Goal: Task Accomplishment & Management: Manage account settings

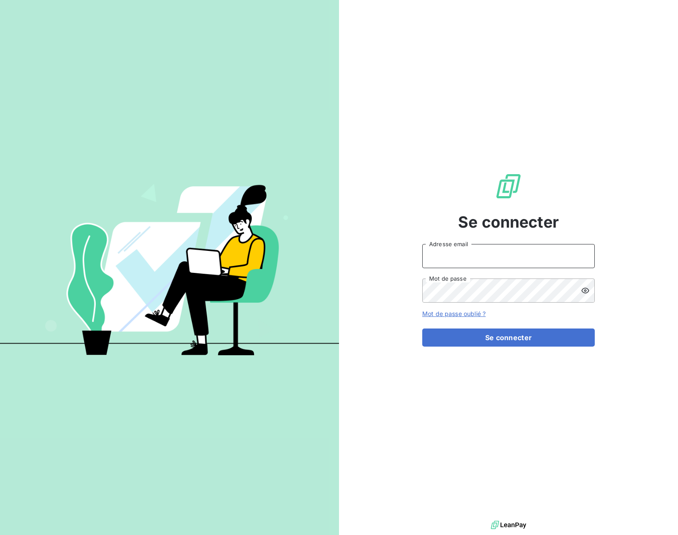
click at [449, 260] on input "Adresse email" at bounding box center [508, 256] width 173 height 24
paste input "[EMAIL_ADDRESS][DOMAIN_NAME]"
type input "[EMAIL_ADDRESS][DOMAIN_NAME]"
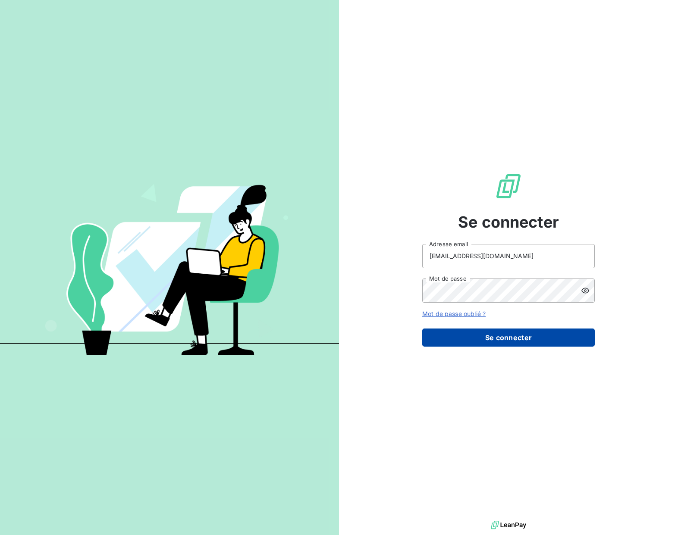
click at [499, 338] on button "Se connecter" at bounding box center [508, 338] width 173 height 18
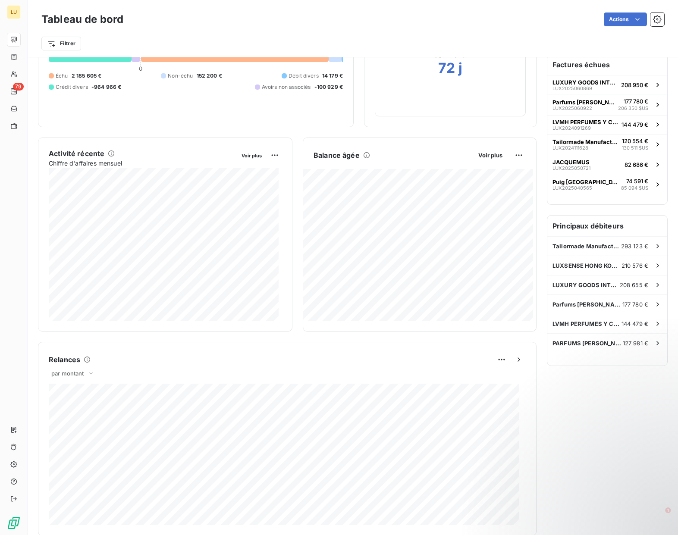
scroll to position [87, 0]
click at [399, 50] on div "Filtrer" at bounding box center [352, 43] width 623 height 16
click at [72, 41] on html "LU 79 Tableau de bord Actions Filtrer Encours client Voir plus 1 286 089,20 € 0…" at bounding box center [339, 267] width 678 height 535
click at [168, 34] on html "LU 79 Tableau de bord Actions Filtrer Rechercher et sélectionner Client Plan de…" at bounding box center [339, 267] width 678 height 535
click at [317, 382] on div "Relances par montant 19 912,60 € Relances à venir Niveau 1 (Pr) 19 912,60 €" at bounding box center [287, 438] width 477 height 173
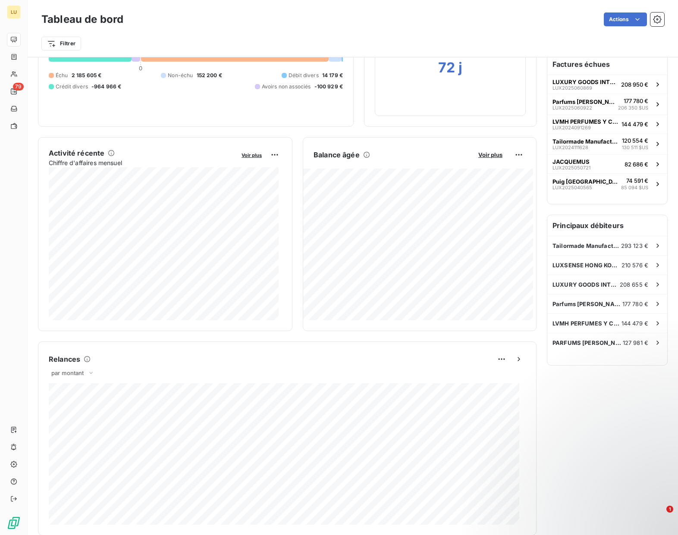
click at [433, 33] on html "LU 79 Tableau de bord Actions Filtrer Encours client Voir plus 1 286 089,20 € 0…" at bounding box center [339, 267] width 678 height 535
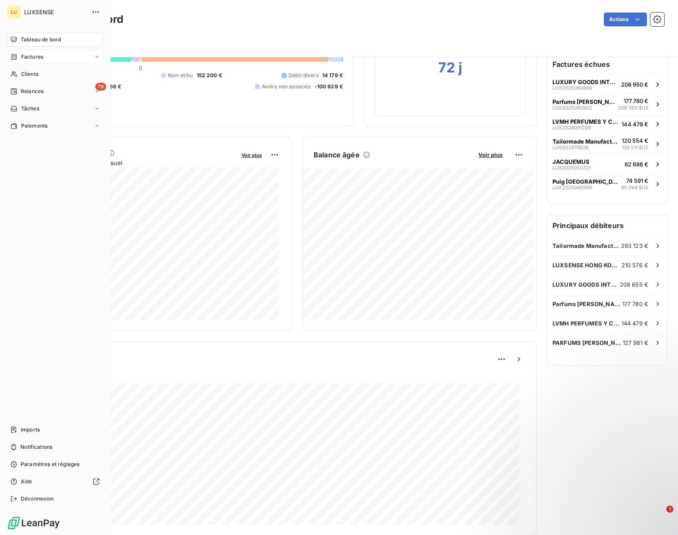
click at [88, 56] on div "Factures" at bounding box center [55, 57] width 96 height 14
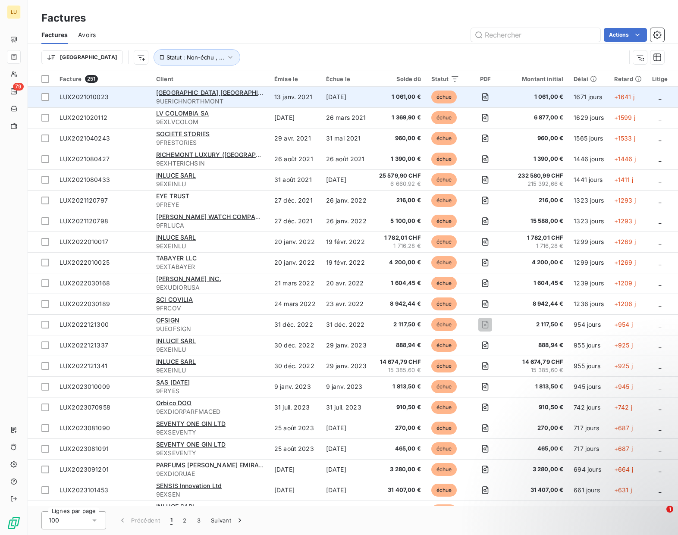
click at [83, 97] on span "LUX2021010023" at bounding box center [84, 96] width 49 height 7
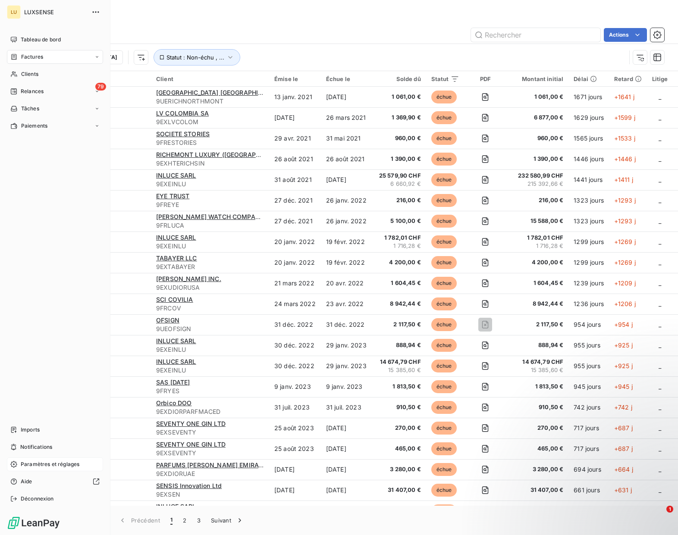
click at [41, 467] on span "Paramètres et réglages" at bounding box center [50, 465] width 59 height 8
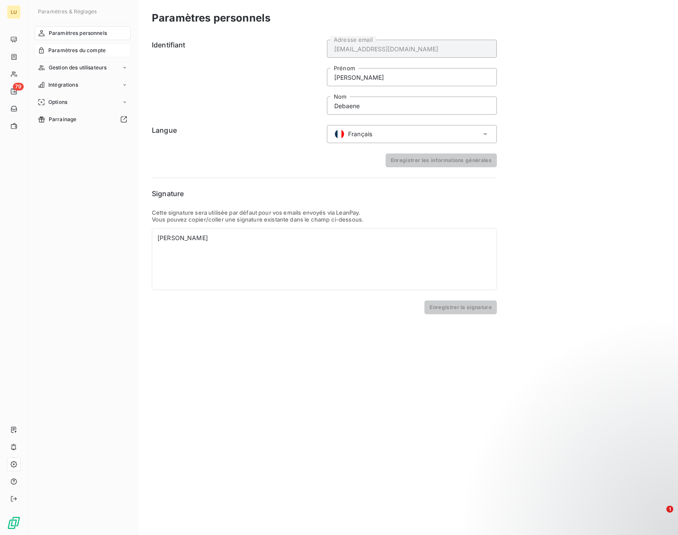
click at [66, 52] on span "Paramètres du compte" at bounding box center [76, 51] width 57 height 8
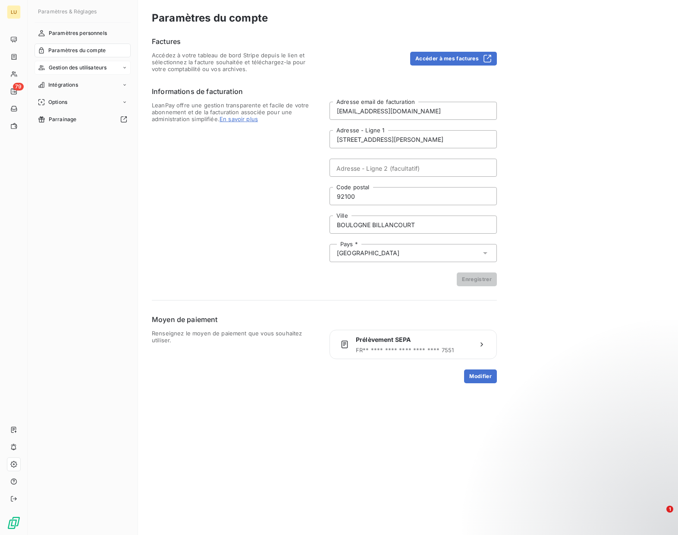
click at [70, 72] on div "Gestion des utilisateurs" at bounding box center [83, 68] width 96 height 14
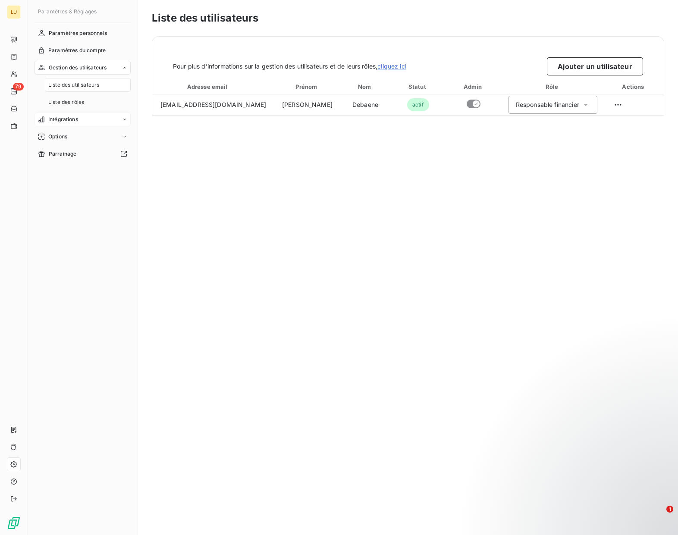
click at [66, 116] on span "Intégrations" at bounding box center [63, 120] width 30 height 8
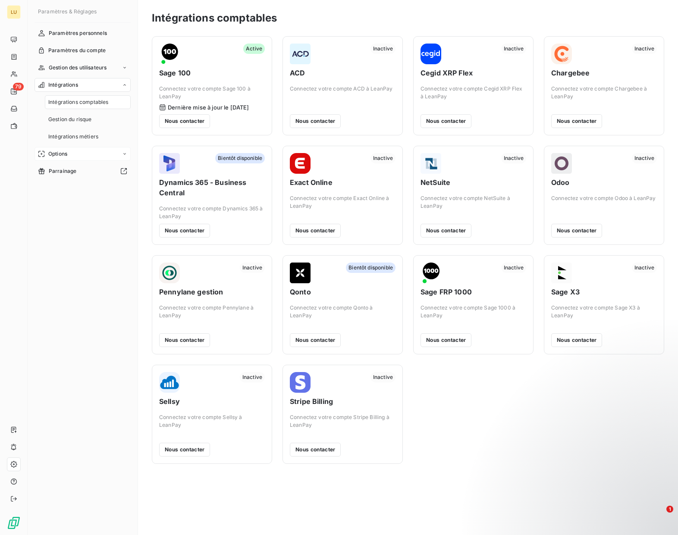
click at [63, 156] on span "Options" at bounding box center [57, 154] width 19 height 8
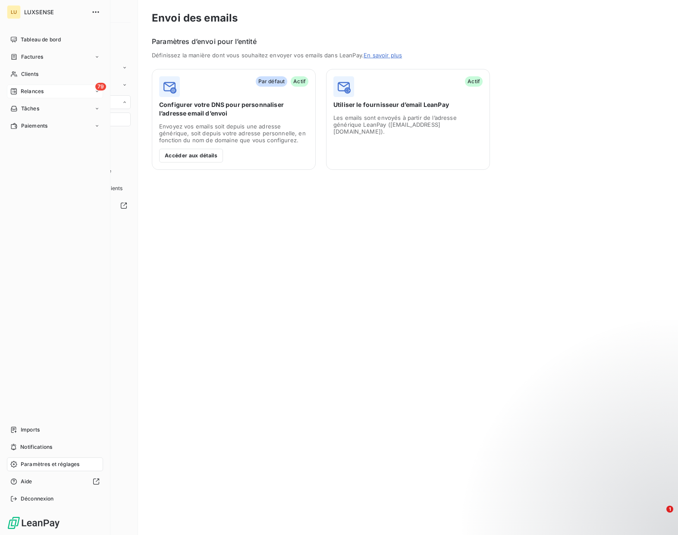
click at [47, 88] on div "79 Relances" at bounding box center [55, 92] width 96 height 14
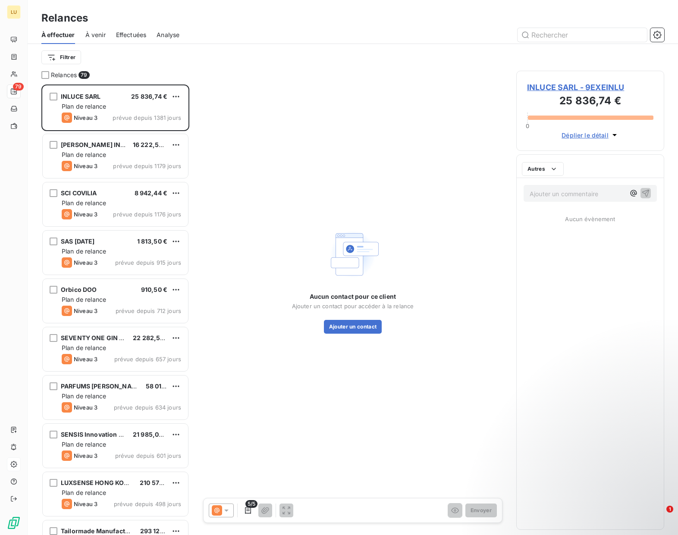
scroll to position [444, 141]
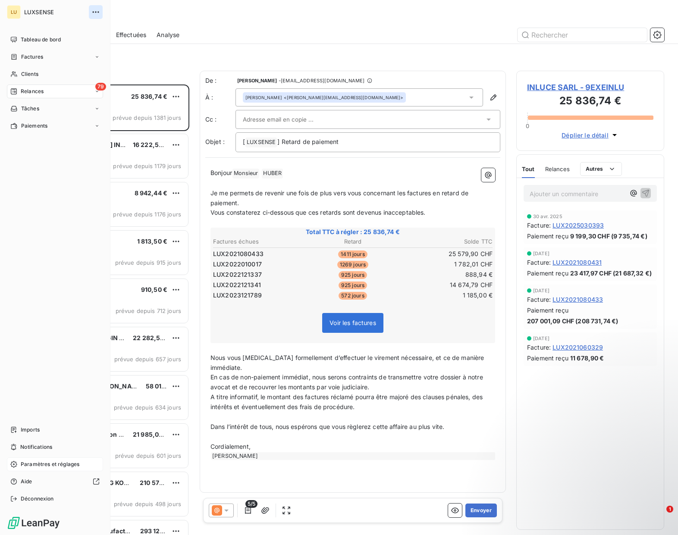
click at [95, 12] on icon "button" at bounding box center [95, 11] width 6 height 1
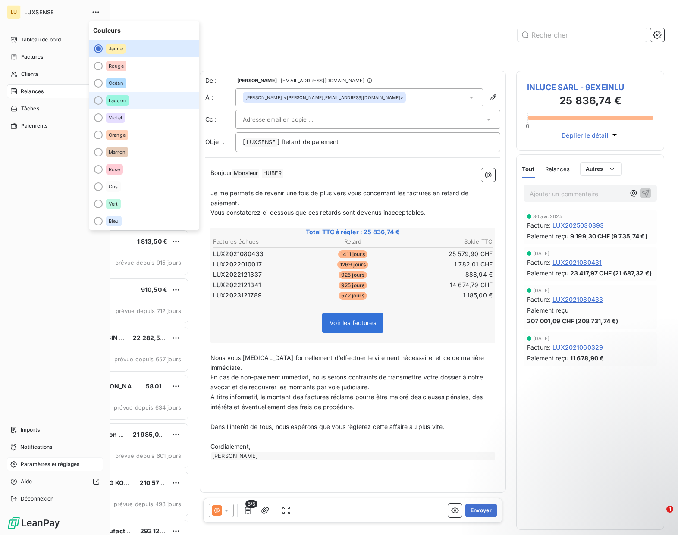
click at [98, 97] on div at bounding box center [98, 100] width 9 height 9
click at [49, 184] on div "Tableau de bord Factures Clients 79 Relances Tâches Paiements Imports Notificat…" at bounding box center [55, 269] width 96 height 473
click at [33, 171] on div "Tableau de bord Factures Clients 79 Relances Tâches Paiements Imports Notificat…" at bounding box center [55, 269] width 96 height 473
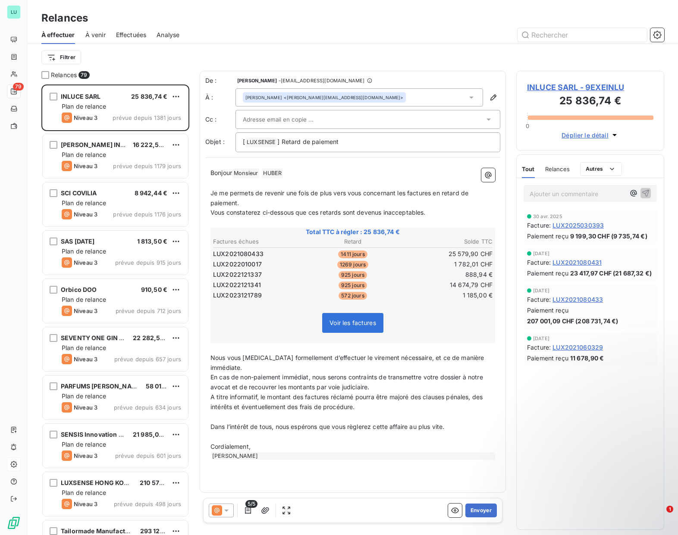
click at [244, 29] on div at bounding box center [427, 35] width 474 height 14
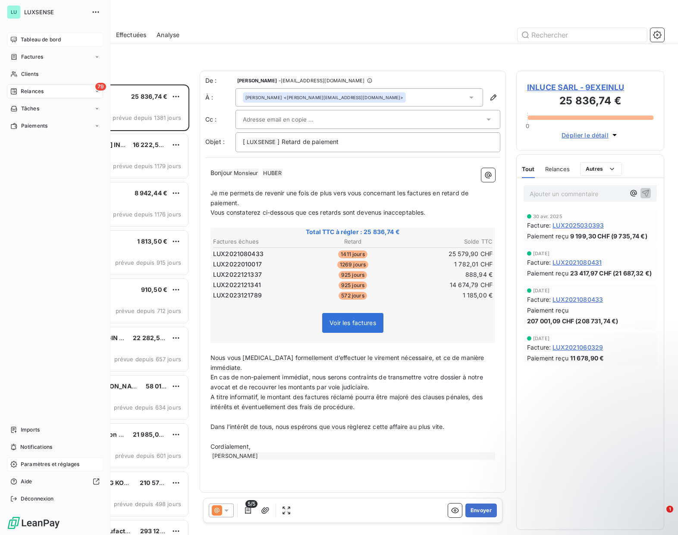
click at [17, 39] on icon at bounding box center [14, 40] width 6 height 6
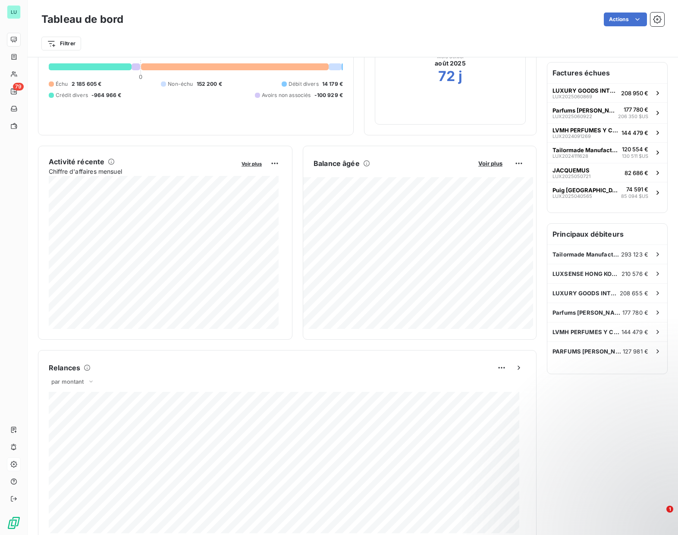
scroll to position [87, 0]
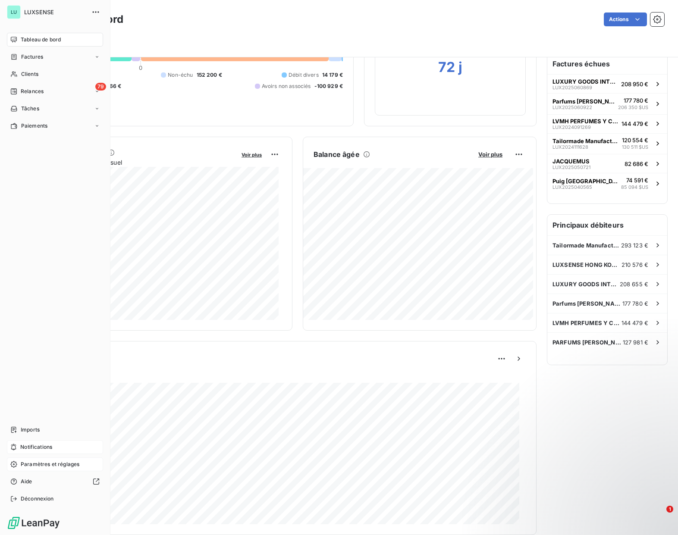
click at [22, 449] on span "Notifications" at bounding box center [36, 447] width 32 height 8
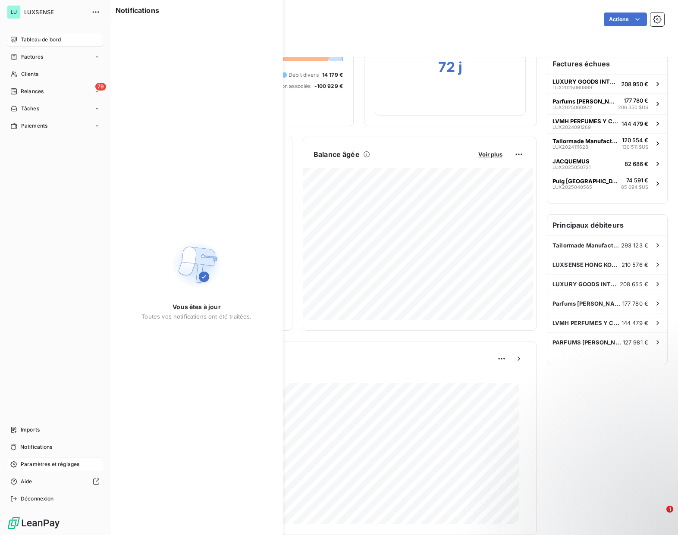
click at [23, 471] on div "Paramètres et réglages" at bounding box center [55, 465] width 96 height 14
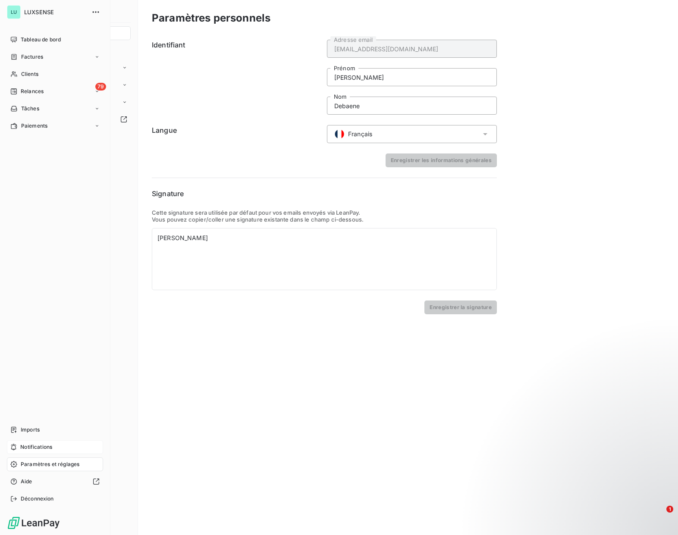
click at [26, 449] on span "Notifications" at bounding box center [36, 447] width 32 height 8
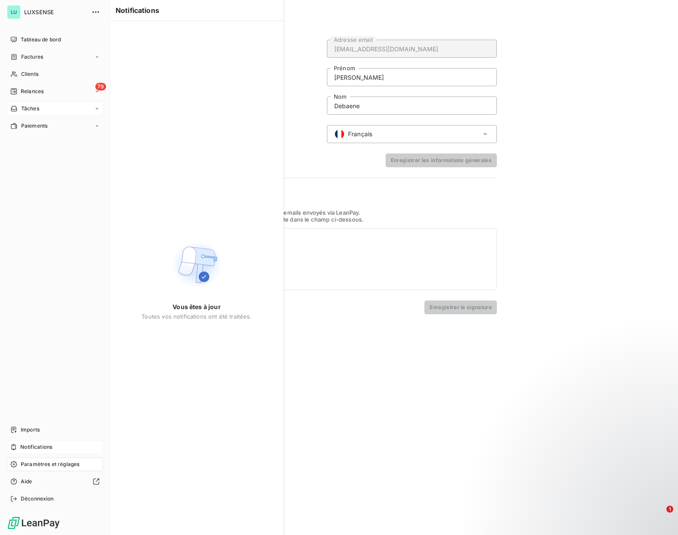
click at [56, 109] on div "Tâches" at bounding box center [55, 109] width 96 height 14
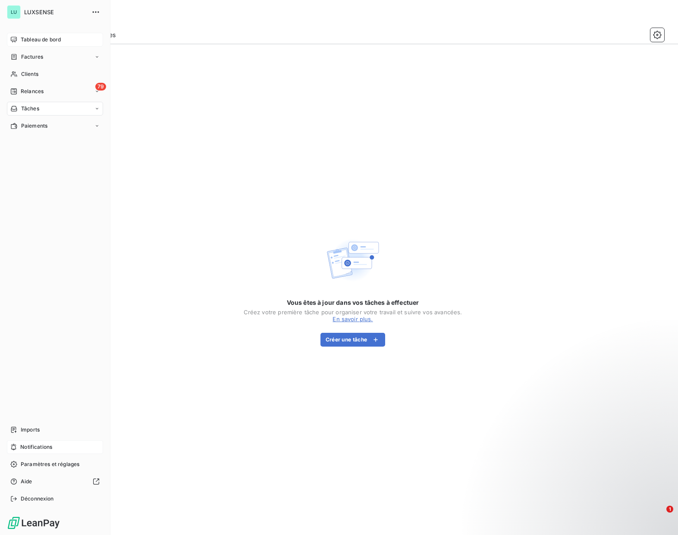
click at [36, 41] on span "Tableau de bord" at bounding box center [41, 40] width 40 height 8
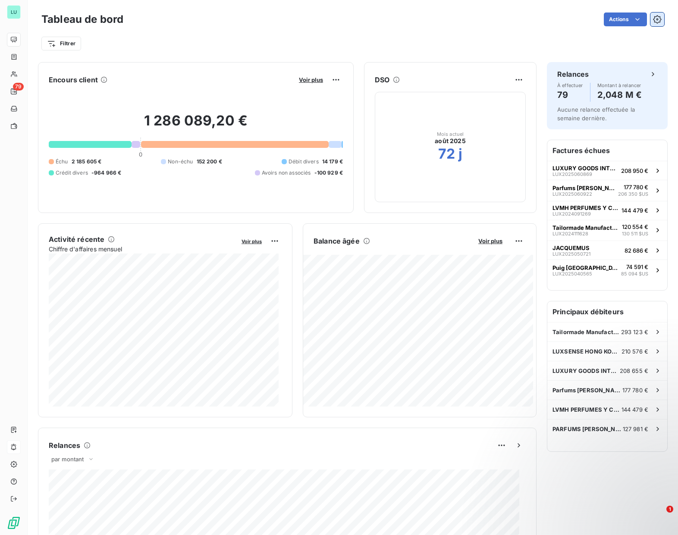
click at [653, 21] on icon "button" at bounding box center [657, 19] width 9 height 9
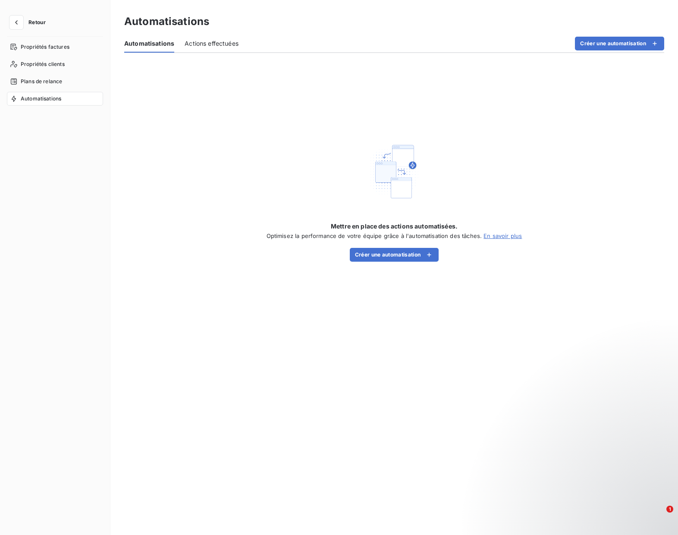
click at [204, 41] on span "Actions effectuées" at bounding box center [212, 43] width 54 height 9
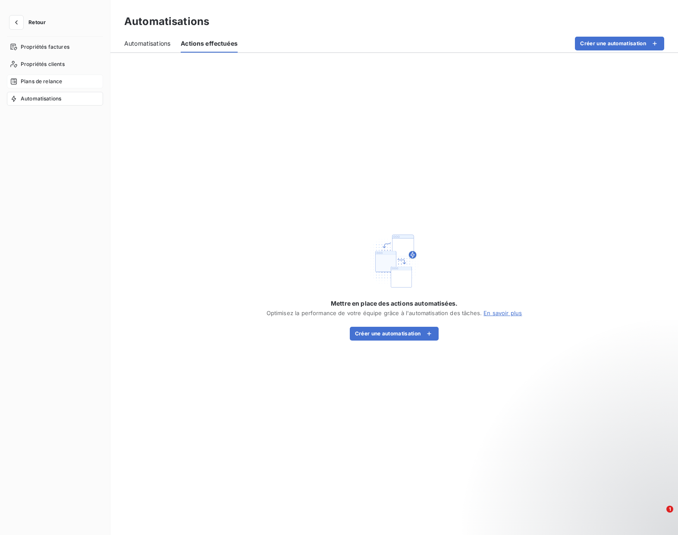
click at [69, 79] on div "Plans de relance" at bounding box center [55, 82] width 96 height 14
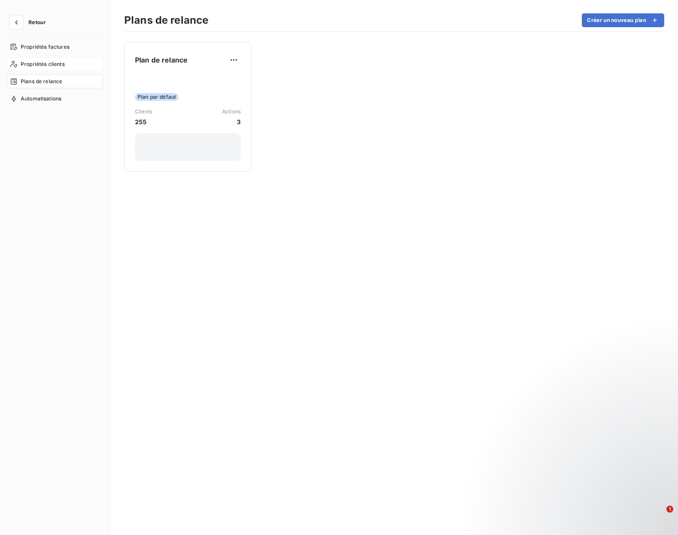
click at [48, 71] on div "Propriétés clients" at bounding box center [55, 64] width 96 height 14
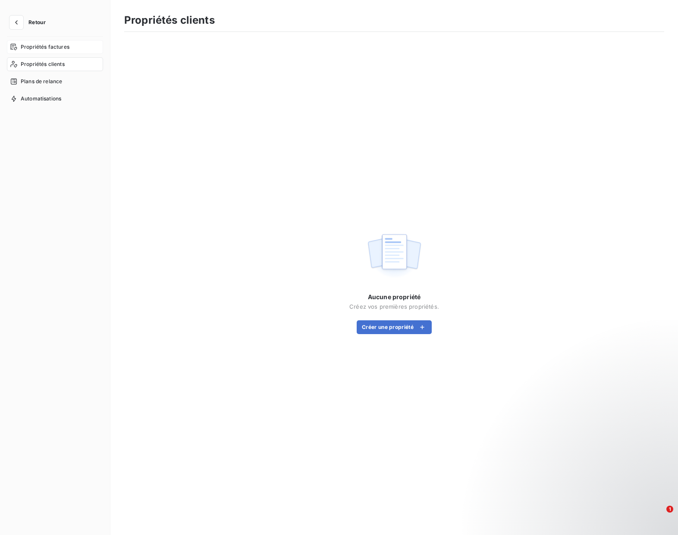
click at [46, 46] on span "Propriétés factures" at bounding box center [45, 47] width 49 height 8
click at [37, 63] on span "Propriétés clients" at bounding box center [43, 64] width 44 height 8
click at [389, 327] on button "Créer une propriété" at bounding box center [394, 327] width 75 height 14
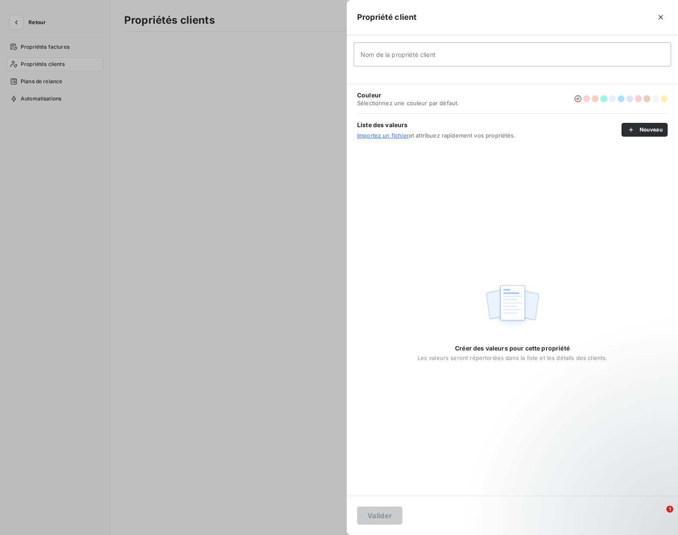
click at [497, 350] on span "Créer des valeurs pour cette propriété" at bounding box center [512, 348] width 115 height 9
click at [410, 54] on input "Nom de la propriété client" at bounding box center [512, 54] width 317 height 24
type input "INTERCO"
click at [446, 188] on div "Créer des valeurs pour cette propriété Les valeurs seront répertoriées dans la …" at bounding box center [512, 321] width 331 height 350
click at [532, 348] on span "Créer des valeurs pour cette propriété" at bounding box center [512, 348] width 115 height 9
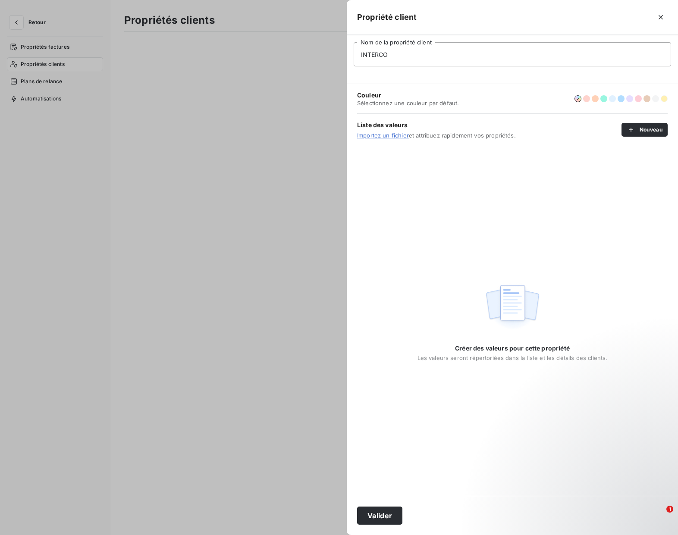
click at [663, 97] on button "button" at bounding box center [664, 98] width 7 height 7
click at [653, 130] on button "Nouveau" at bounding box center [644, 130] width 46 height 14
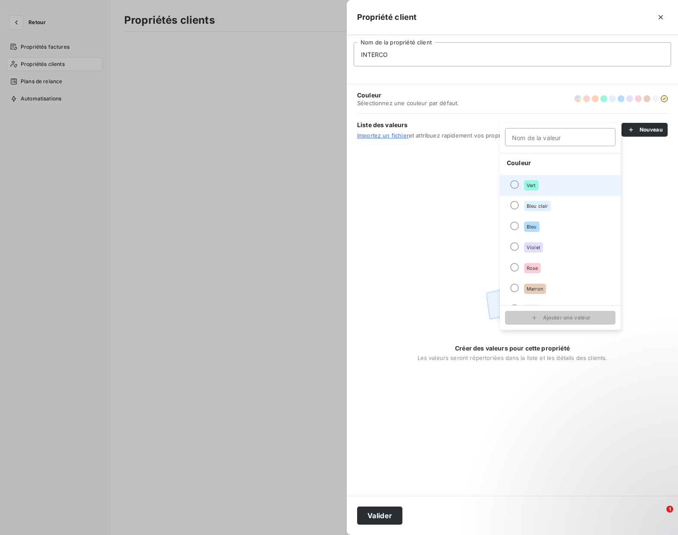
scroll to position [74, 0]
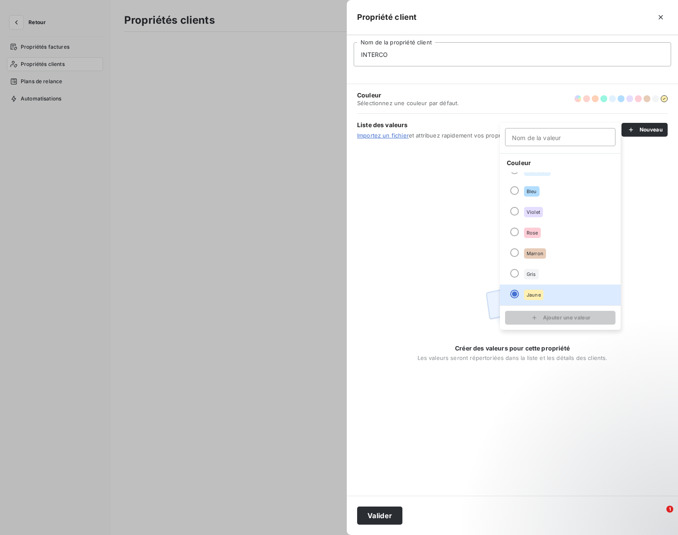
click at [653, 300] on div "Créer des valeurs pour cette propriété Les valeurs seront répertoriées dans la …" at bounding box center [512, 321] width 331 height 350
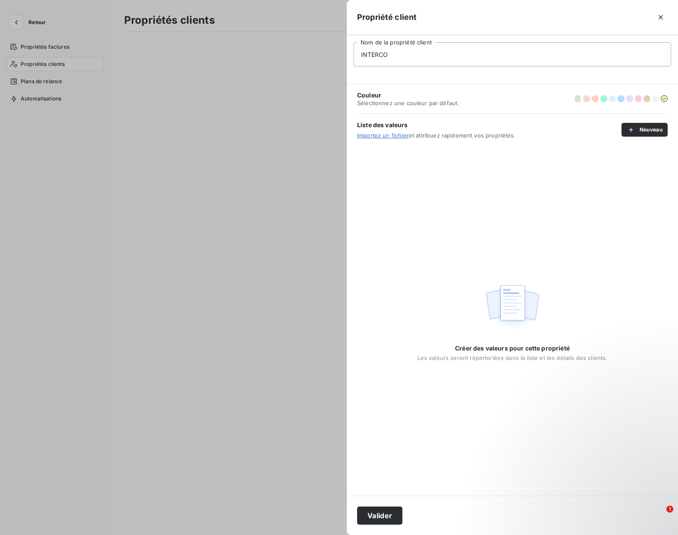
click at [464, 137] on span "Importez un fichier et attribuez rapidement vos propriétés." at bounding box center [489, 135] width 264 height 7
click at [544, 212] on div "Créer des valeurs pour cette propriété Les valeurs seront répertoriées dans la …" at bounding box center [512, 321] width 331 height 350
click at [388, 511] on button "Valider" at bounding box center [379, 516] width 45 height 18
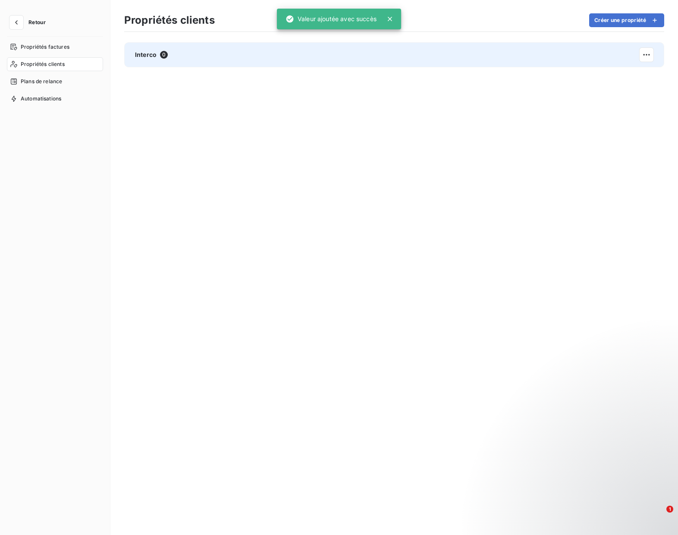
click at [255, 56] on div "Interco 0" at bounding box center [394, 54] width 540 height 25
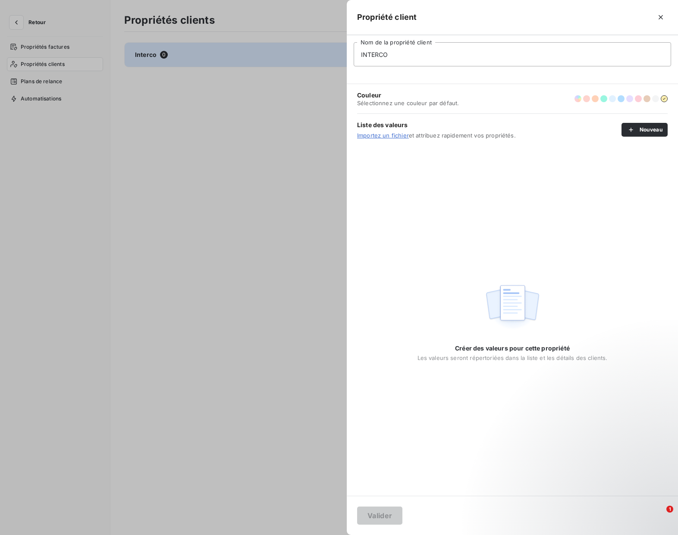
click at [251, 139] on div at bounding box center [339, 267] width 678 height 535
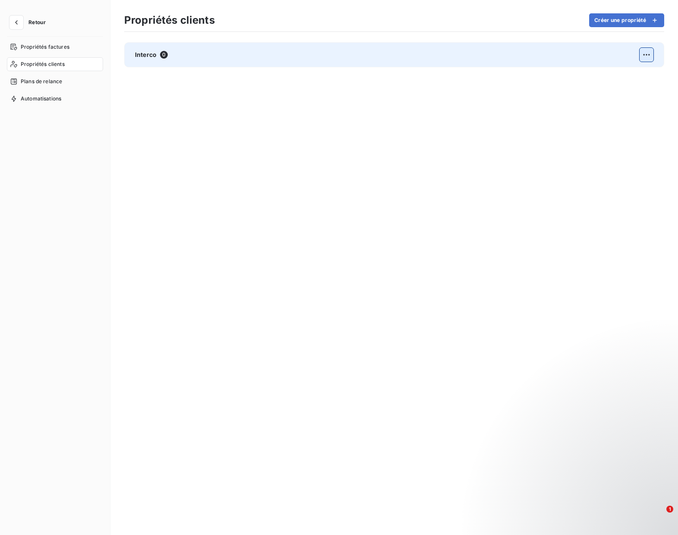
click at [646, 54] on html "Retour Propriétés factures Propriétés clients Plans de relance Automatisations …" at bounding box center [339, 267] width 678 height 535
click at [602, 73] on span "Actions sur la propriété" at bounding box center [603, 73] width 67 height 9
click at [549, 73] on div "Modifier" at bounding box center [531, 77] width 50 height 14
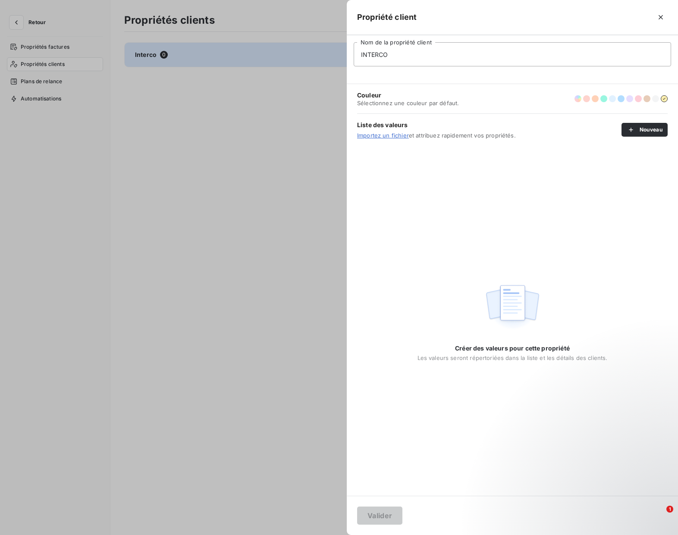
click at [512, 354] on div "Créer des valeurs pour cette propriété Les valeurs seront répertoriées dans la …" at bounding box center [512, 352] width 190 height 17
click at [511, 346] on span "Créer des valeurs pour cette propriété" at bounding box center [512, 348] width 115 height 9
click at [657, 18] on icon "button" at bounding box center [660, 17] width 9 height 9
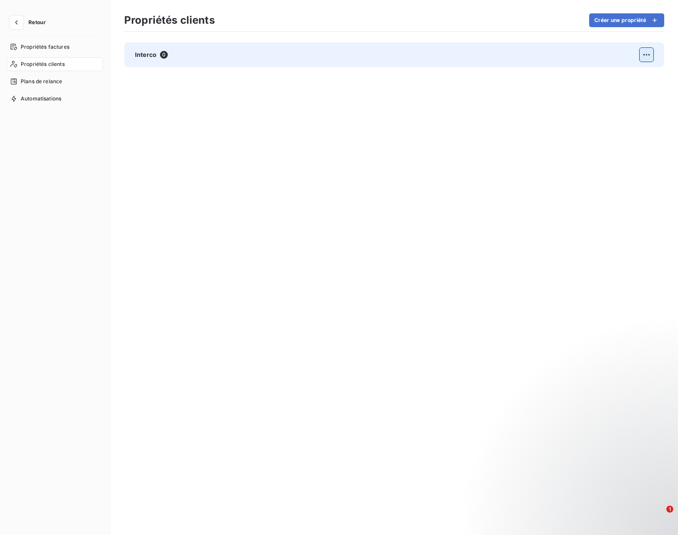
click at [642, 53] on html "Retour Propriétés factures Propriétés clients Plans de relance Automatisations …" at bounding box center [339, 267] width 678 height 535
click at [598, 78] on div "Actions sur la propriété" at bounding box center [607, 74] width 85 height 14
click at [546, 93] on div "Supprimer" at bounding box center [531, 93] width 50 height 14
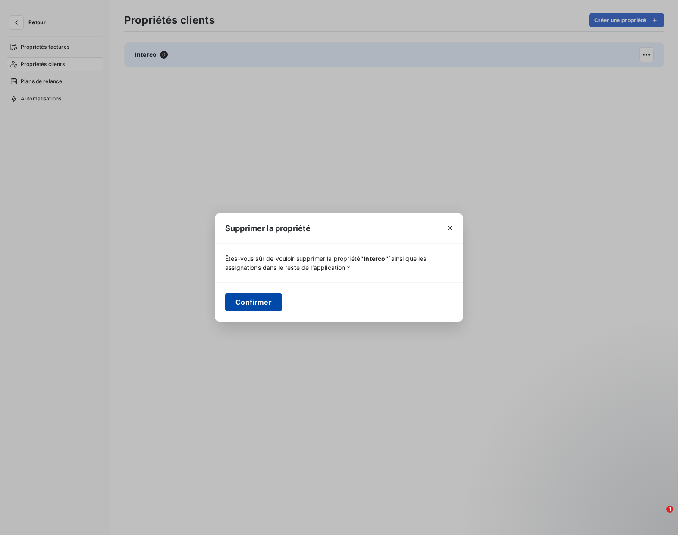
click at [250, 311] on button "Confirmer" at bounding box center [253, 302] width 57 height 18
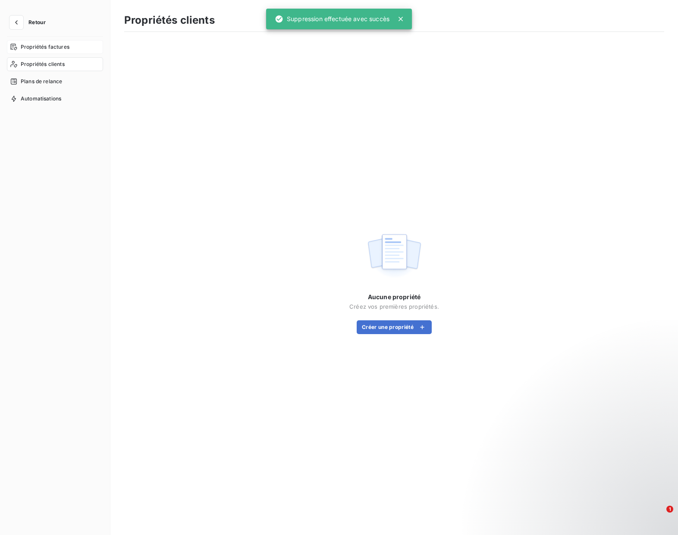
click at [35, 46] on span "Propriétés factures" at bounding box center [45, 47] width 49 height 8
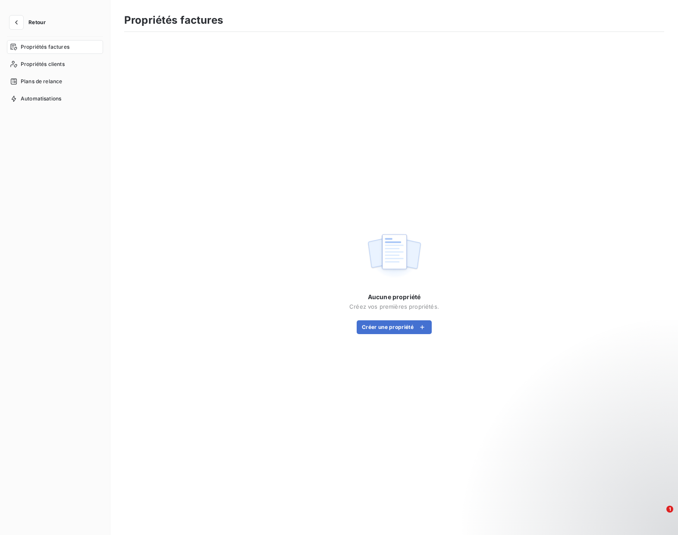
click at [35, 46] on span "Propriétés factures" at bounding box center [45, 47] width 49 height 8
click at [18, 21] on icon "button" at bounding box center [16, 22] width 9 height 9
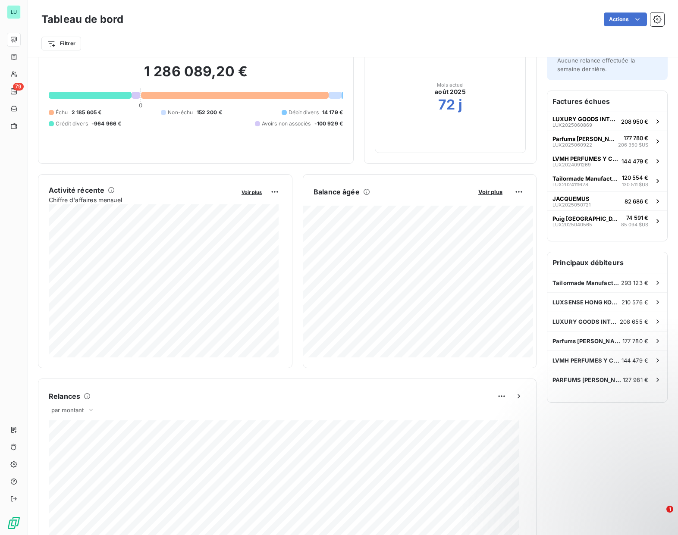
scroll to position [47, 0]
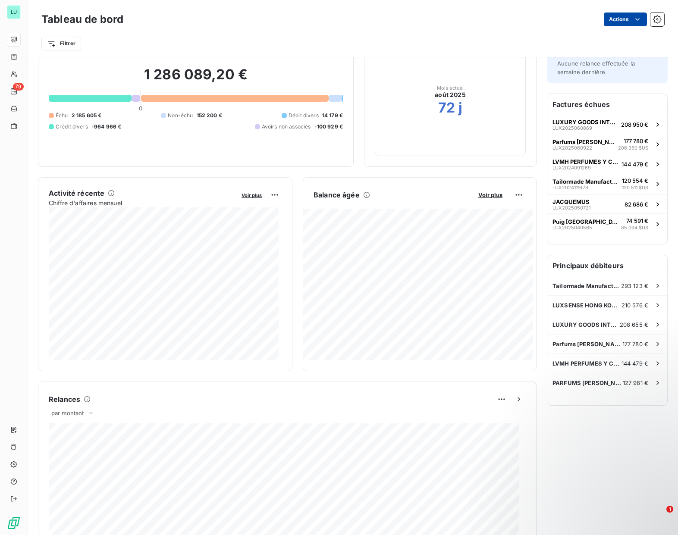
click at [621, 16] on html "LU 79 Tableau de bord Actions Filtrer Encours client Voir plus 1 286 089,20 € 0…" at bounding box center [339, 267] width 678 height 535
click at [414, 23] on html "LU 79 Tableau de bord Actions Filtrer Encours client Voir plus 1 286 089,20 € 0…" at bounding box center [339, 267] width 678 height 535
click at [64, 48] on html "LU 79 Tableau de bord Actions Filtrer Encours client Voir plus 1 286 089,20 € 0…" at bounding box center [339, 267] width 678 height 535
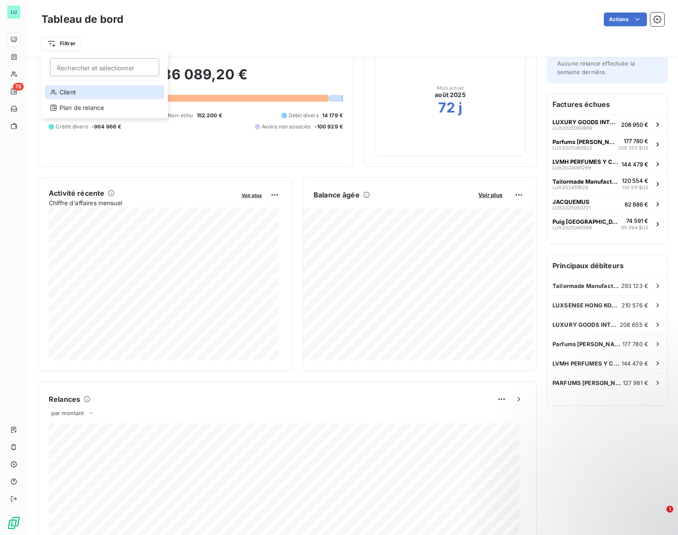
click at [60, 93] on div "Client" at bounding box center [104, 92] width 119 height 14
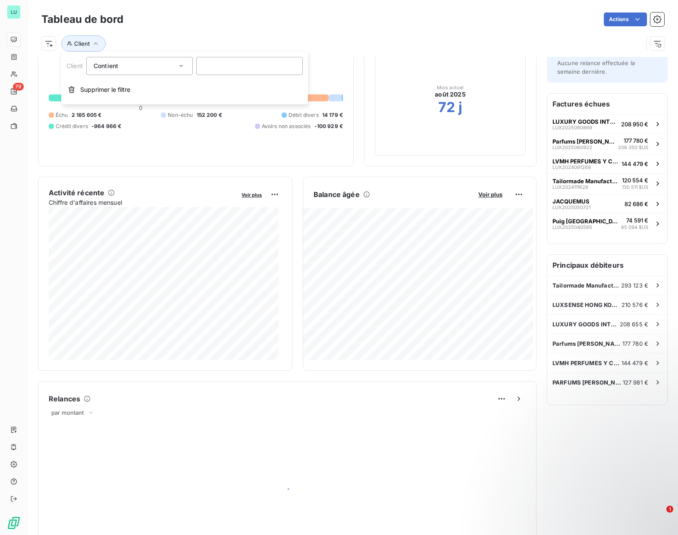
scroll to position [0, 0]
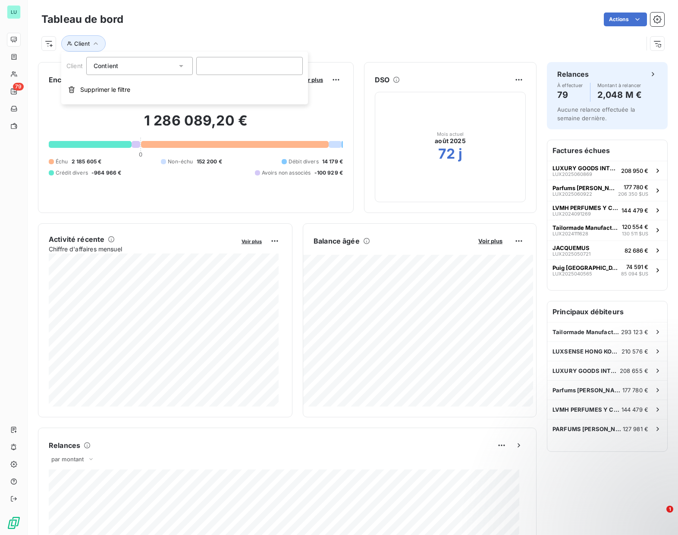
click at [166, 66] on div "Contient like" at bounding box center [135, 66] width 83 height 12
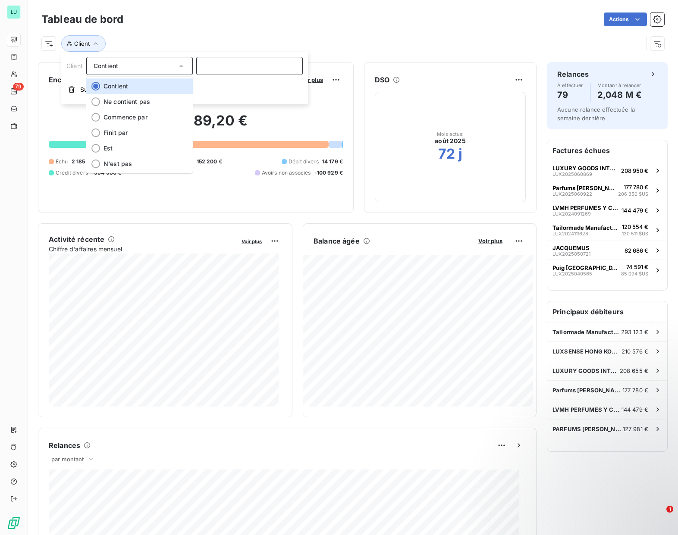
click at [227, 69] on input at bounding box center [249, 66] width 107 height 18
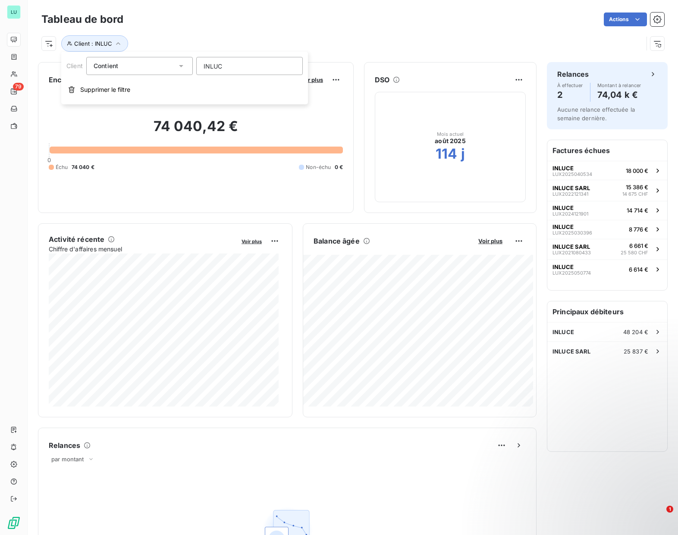
click at [190, 67] on div "Contient" at bounding box center [139, 66] width 107 height 18
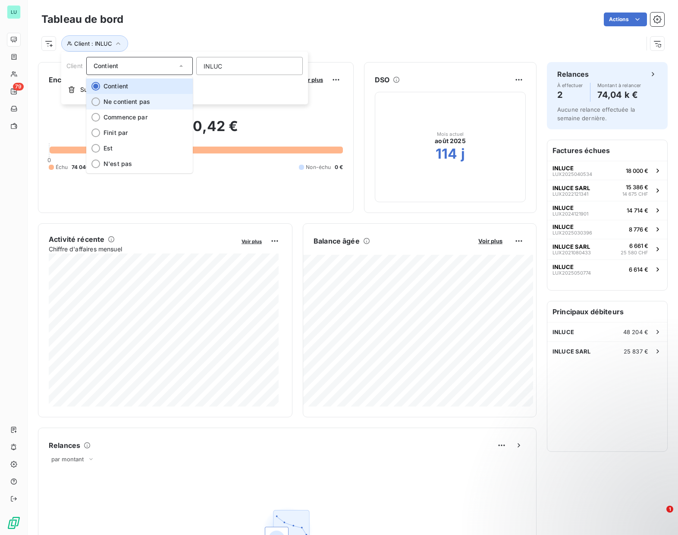
click at [109, 106] on li "Ne contient pas" at bounding box center [139, 102] width 107 height 16
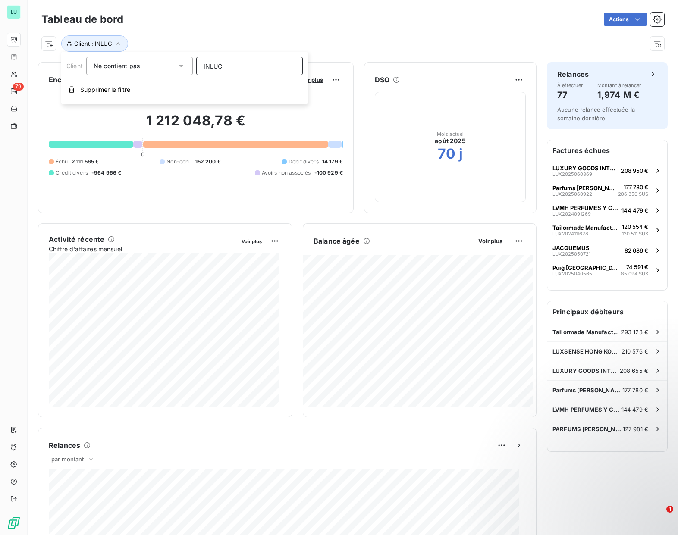
click at [233, 65] on input "INLUC" at bounding box center [249, 66] width 107 height 18
type input "INLUCE"
click at [256, 41] on div "Client : INLUCE" at bounding box center [342, 43] width 602 height 16
click at [117, 44] on icon "button" at bounding box center [121, 43] width 9 height 9
click at [104, 87] on span "Supprimer le filtre" at bounding box center [105, 89] width 50 height 9
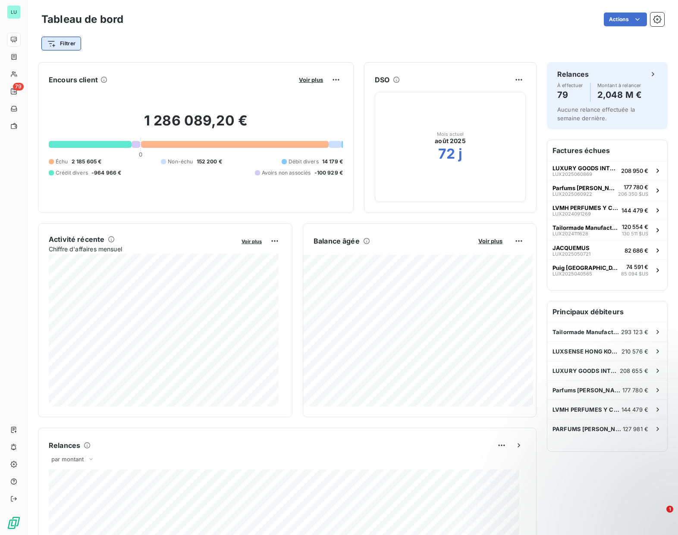
click at [50, 43] on html "LU 79 Tableau de bord Actions Filtrer Encours client Voir plus 1 286 089,20 € 0…" at bounding box center [339, 267] width 678 height 535
click at [67, 93] on div "Client" at bounding box center [104, 92] width 119 height 14
click at [153, 68] on div "Contient like" at bounding box center [135, 66] width 83 height 12
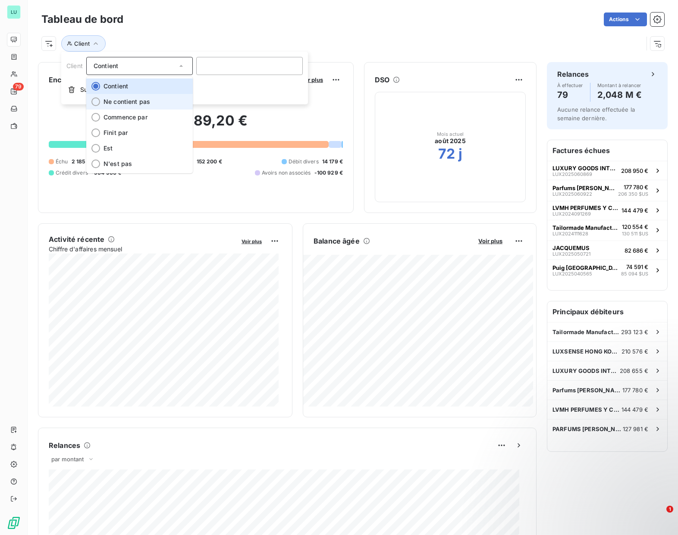
click at [134, 100] on span "Ne contient pas" at bounding box center [127, 101] width 47 height 7
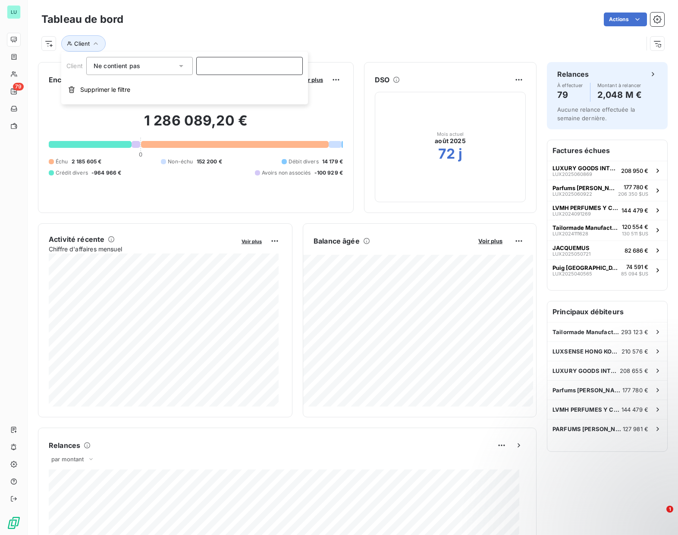
click at [217, 63] on input at bounding box center [249, 66] width 107 height 18
type input "INLUCE"
click at [154, 78] on div "Client Ne contient pas INLUCE Supprimer le filtre" at bounding box center [184, 78] width 247 height 53
click at [154, 70] on div "Ne contient pas" at bounding box center [135, 66] width 83 height 12
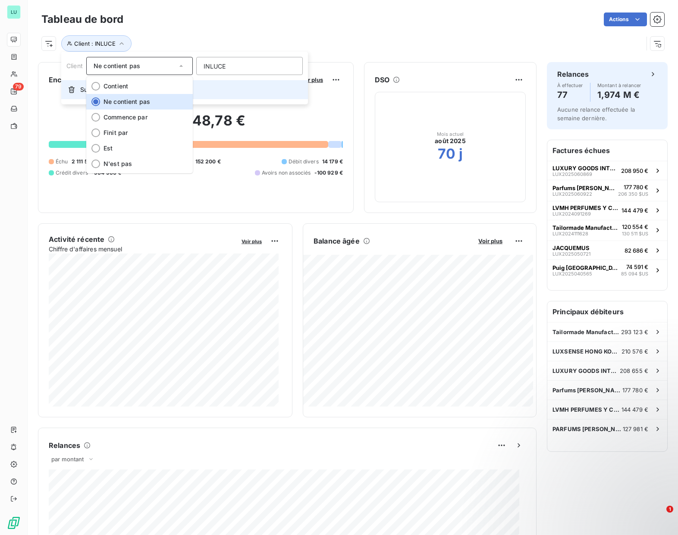
click at [218, 94] on button "Supprimer le filtre" at bounding box center [184, 89] width 247 height 19
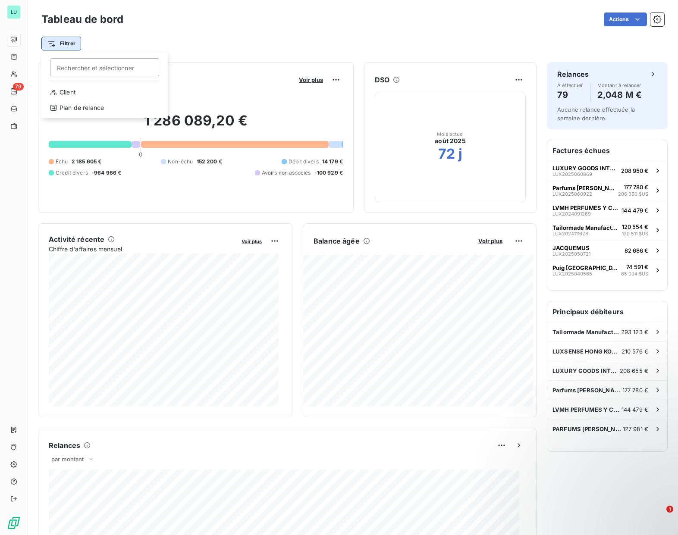
click at [74, 38] on html "LU 79 Tableau de bord Actions Filtrer Rechercher et sélectionner Client Plan de…" at bounding box center [339, 267] width 678 height 535
click at [75, 94] on div "Client" at bounding box center [104, 92] width 119 height 14
click at [163, 66] on div "Contient like" at bounding box center [135, 66] width 83 height 12
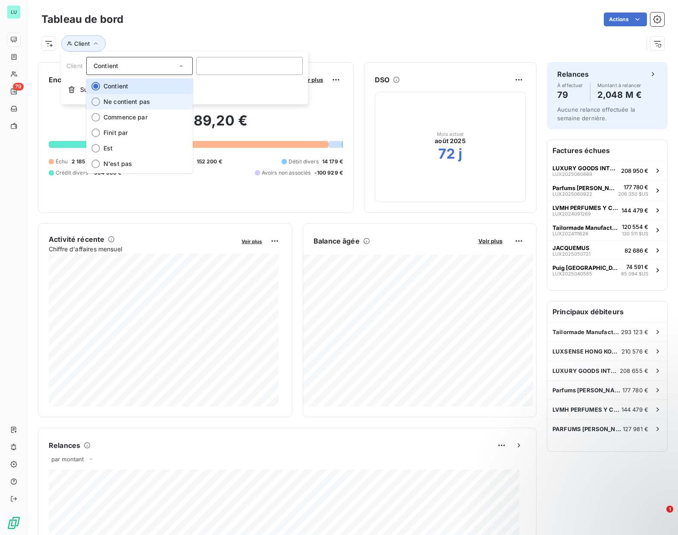
click at [128, 101] on span "Ne contient pas" at bounding box center [127, 101] width 47 height 7
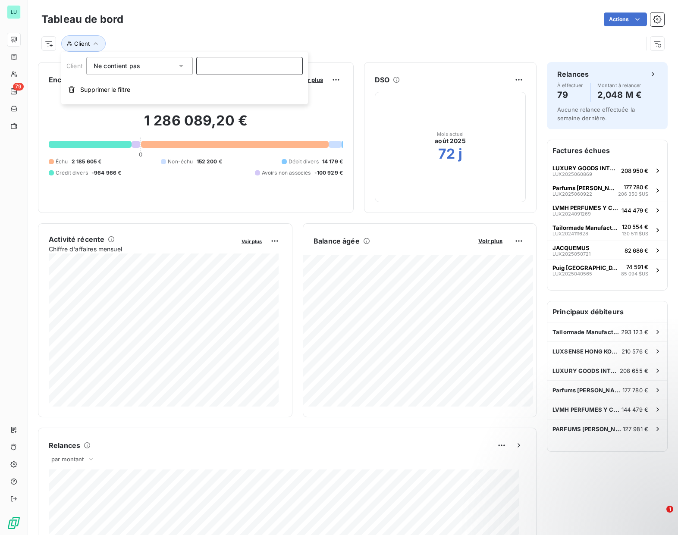
click at [213, 66] on input at bounding box center [249, 66] width 107 height 18
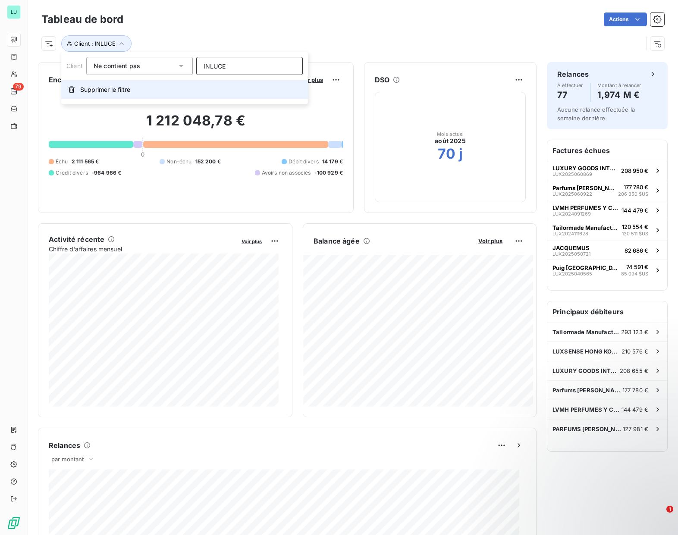
type input "INLUCE"
click at [183, 92] on button "Supprimer le filtre" at bounding box center [184, 89] width 247 height 19
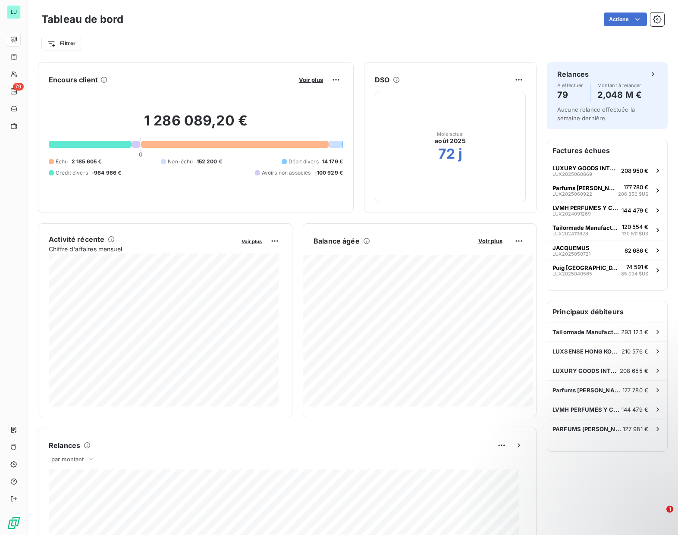
click at [345, 78] on div "Encours client Voir plus 1 286 089,20 € 0 Échu 2 185 605 € Non-échu 152 200 € D…" at bounding box center [196, 137] width 316 height 151
click at [329, 79] on html "LU 79 Tableau de bord Actions Filtrer Encours client Voir plus Exporter 1 286 0…" at bounding box center [339, 267] width 678 height 535
click at [298, 80] on html "LU 79 Tableau de bord Actions Filtrer Encours client Voir plus 1 286 089,20 € 0…" at bounding box center [339, 267] width 678 height 535
click at [310, 76] on button "Voir plus" at bounding box center [310, 80] width 29 height 8
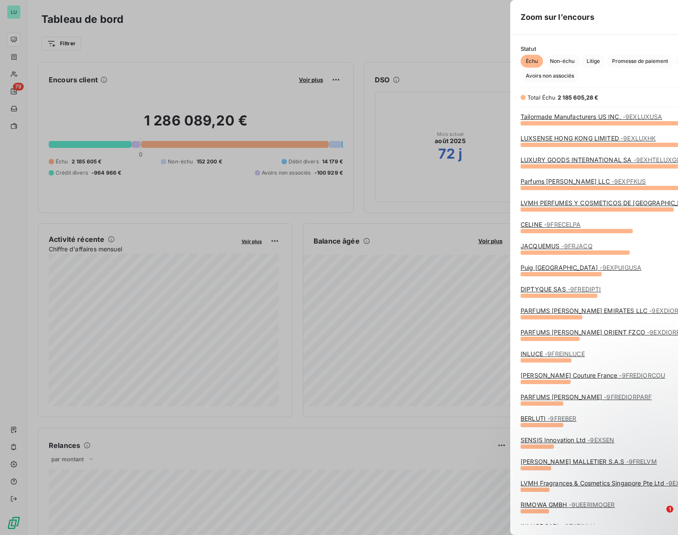
scroll to position [406, 325]
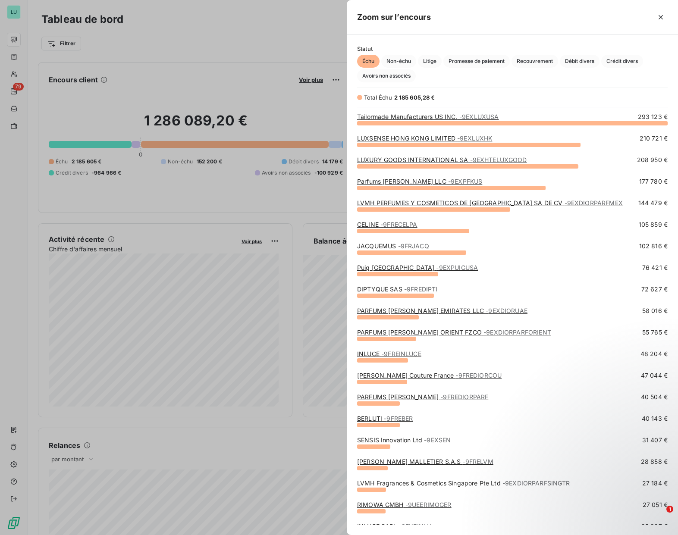
click at [251, 64] on div at bounding box center [339, 267] width 678 height 535
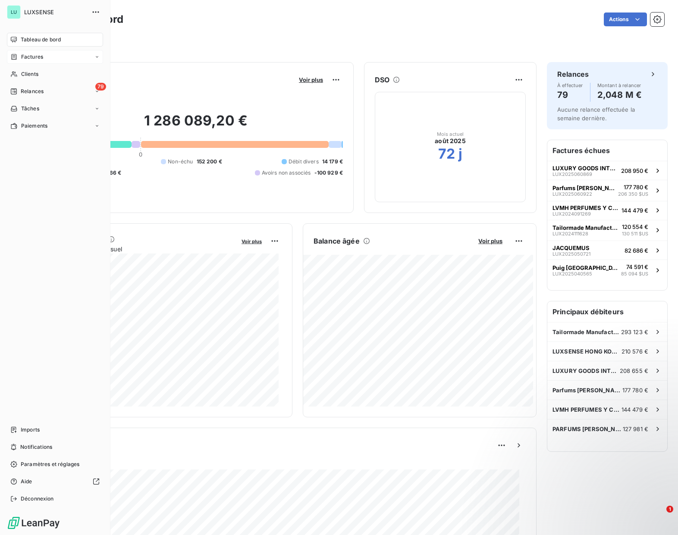
click at [21, 56] on span "Factures" at bounding box center [32, 57] width 22 height 8
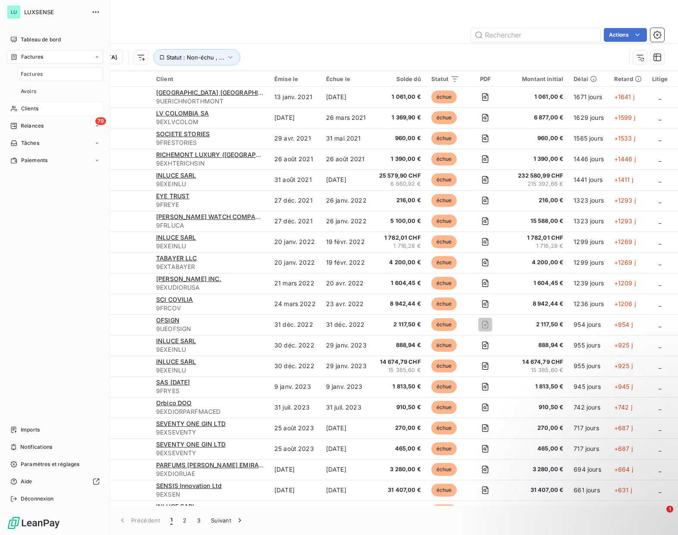
click at [35, 105] on span "Clients" at bounding box center [29, 109] width 17 height 8
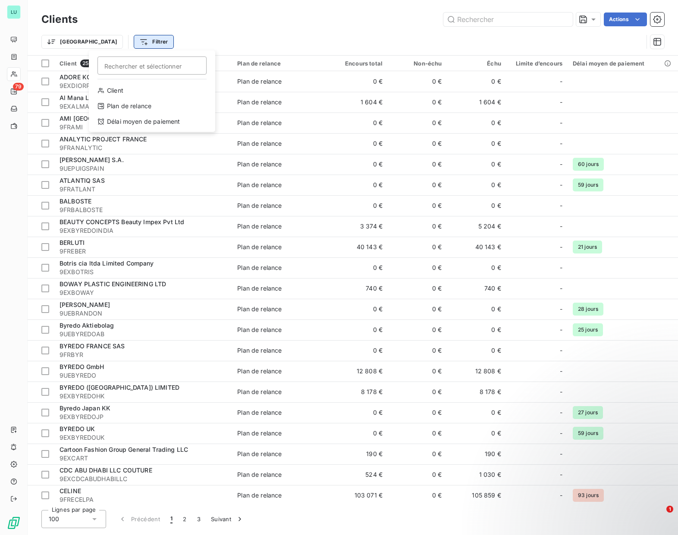
click at [104, 41] on html "LU 79 Clients Actions Trier Filtrer Rechercher et sélectionner Client Plan de r…" at bounding box center [339, 267] width 678 height 535
click at [63, 44] on html "LU 79 Clients Actions Trier Filtrer Rechercher et sélectionner Client Plan de r…" at bounding box center [339, 267] width 678 height 535
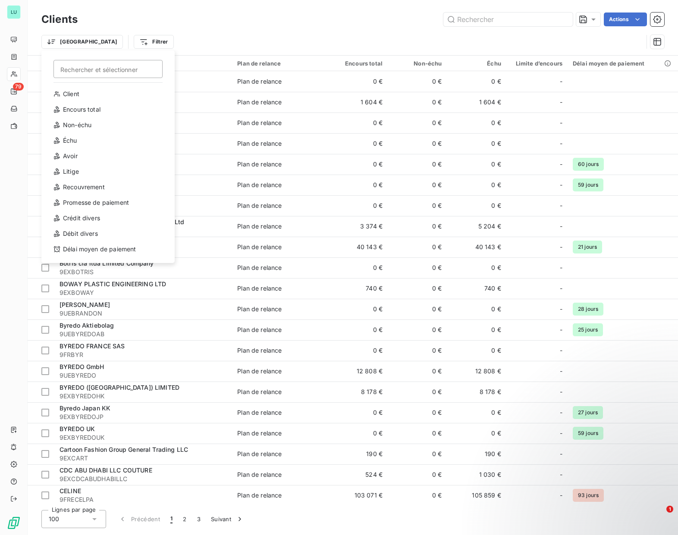
click at [63, 44] on html "LU 79 Clients Actions Trier Rechercher et sélectionner Client Encours total Non…" at bounding box center [339, 267] width 678 height 535
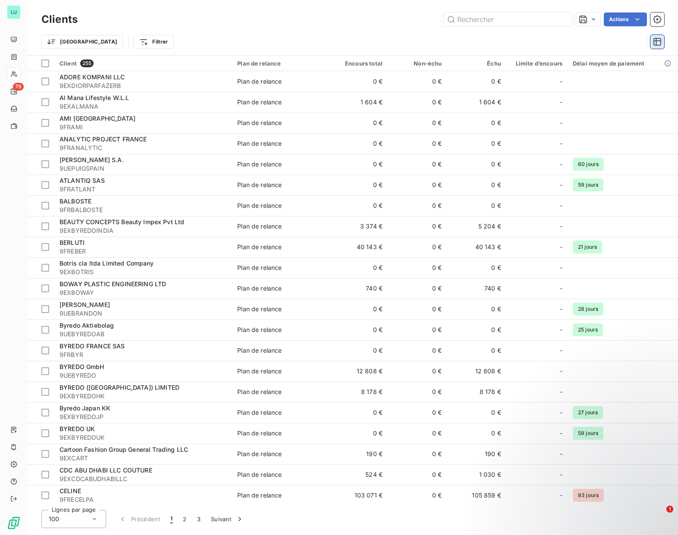
click at [652, 40] on button "button" at bounding box center [657, 42] width 14 height 14
click at [288, 35] on div "Trier Filtrer" at bounding box center [342, 42] width 602 height 16
click at [113, 40] on html "LU 79 Clients Actions Trier Filtrer Client 255 Plan de relance Encours total No…" at bounding box center [339, 267] width 678 height 535
type input "INLUCE"
click at [25, 189] on html "LU 79 Clients Actions Trier Filtrer INLUCE Rechercher et sélectionner Client 25…" at bounding box center [339, 267] width 678 height 535
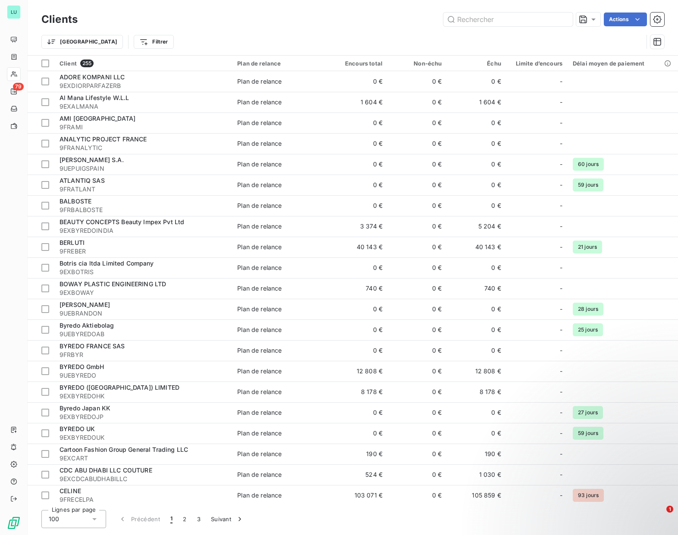
click at [172, 42] on div "Trier Filtrer" at bounding box center [342, 42] width 602 height 16
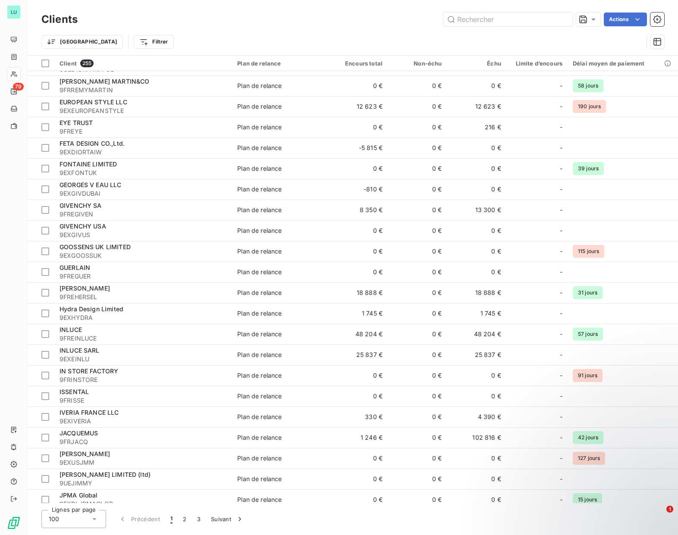
scroll to position [1638, 0]
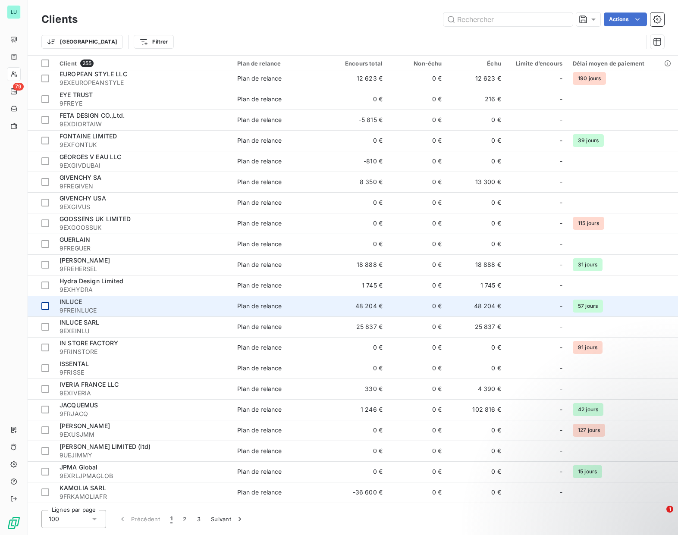
click at [47, 308] on div at bounding box center [45, 306] width 8 height 8
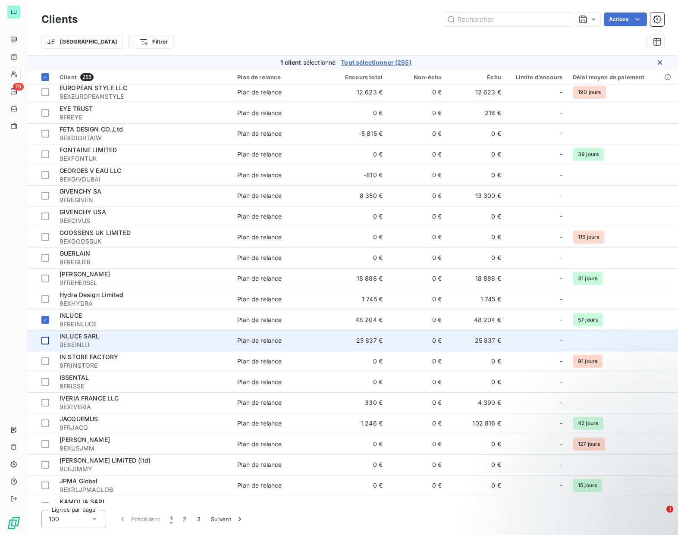
click at [45, 341] on div at bounding box center [45, 341] width 8 height 8
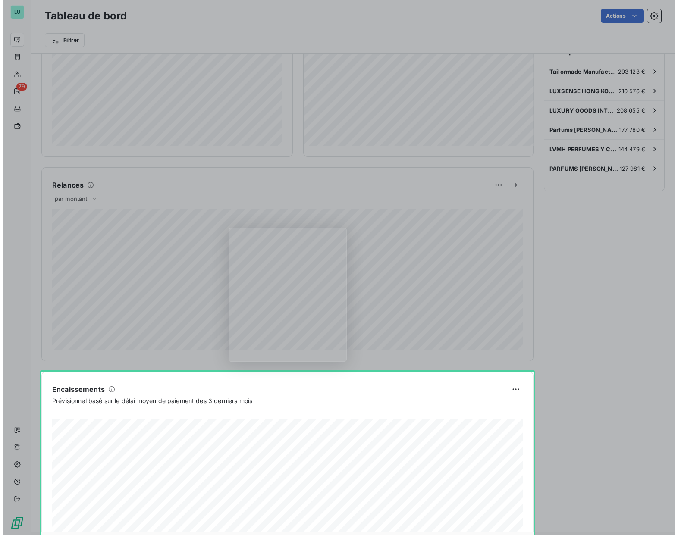
scroll to position [305, 0]
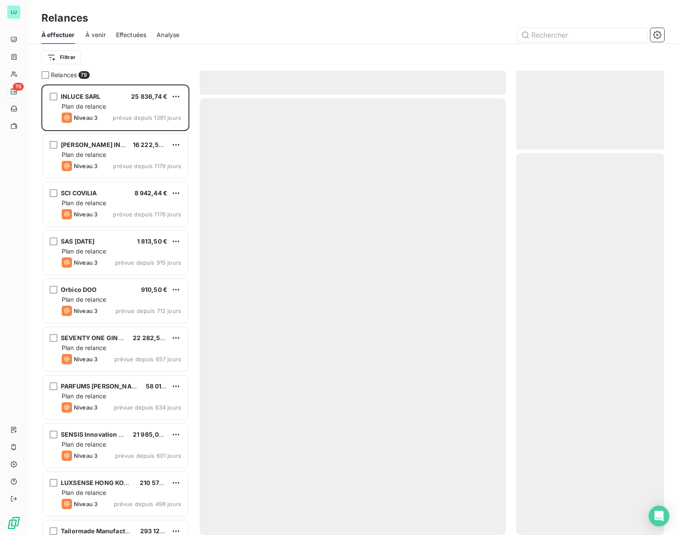
scroll to position [444, 141]
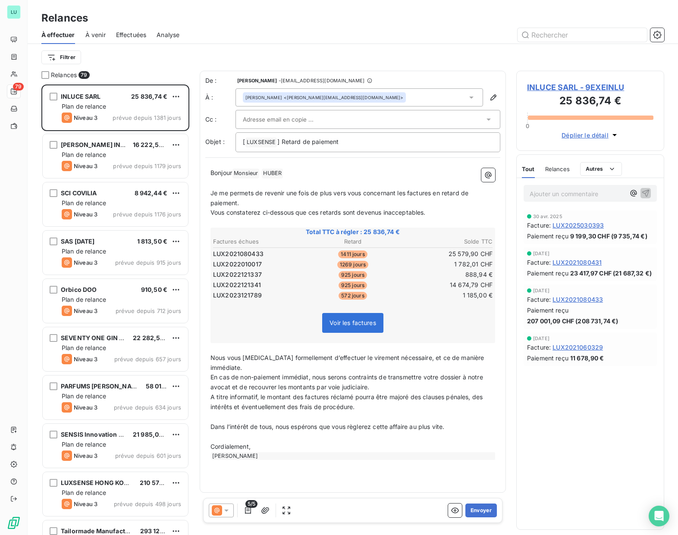
click at [412, 373] on span "En cas de non-paiement immédiat, nous serons contraints de transmettre votre do…" at bounding box center [347, 381] width 274 height 17
click at [353, 401] on span "A titre informatif, le montant des factures réclamé pourra être majoré des clau…" at bounding box center [347, 401] width 274 height 17
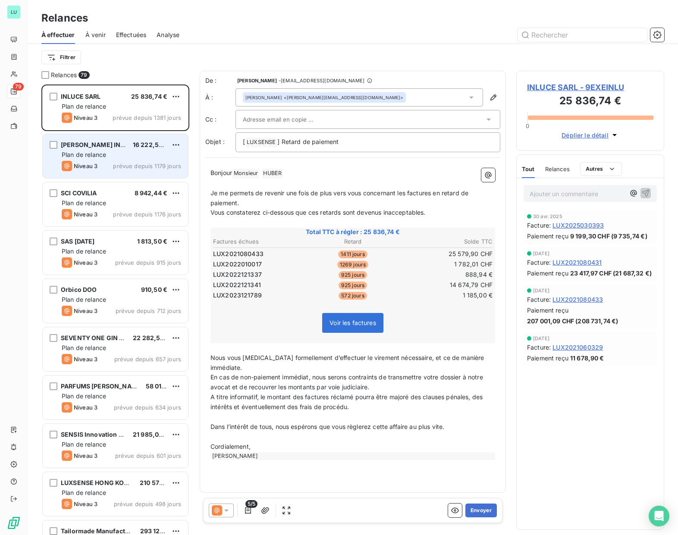
click at [104, 150] on div "CHRISTIAN DIOR INC. 16 222,57 € Plan de relance Niveau 3 prévue depuis 1179 jou…" at bounding box center [115, 156] width 145 height 44
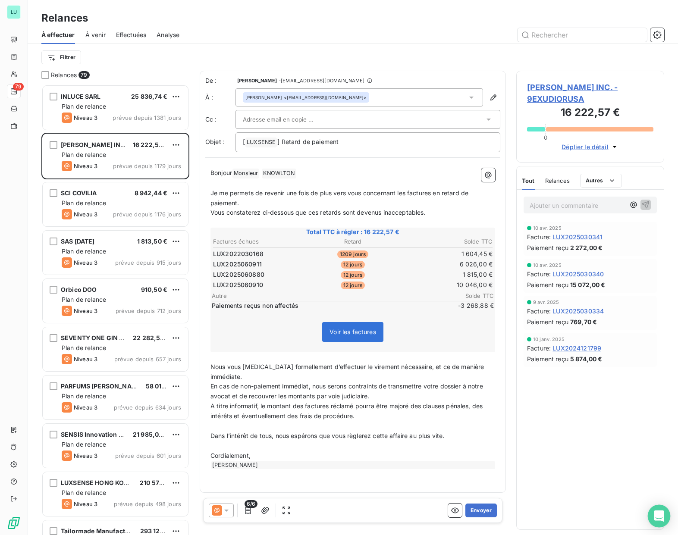
click at [650, 518] on div "Open Intercom Messenger" at bounding box center [659, 516] width 23 height 23
click at [582, 491] on div "Ajouter un commentaire ﻿ 10 avr. 2025 Facture : LUX2025030341 Paiement reçu 2 2…" at bounding box center [590, 360] width 147 height 340
click at [454, 308] on span "-3 268,88 €" at bounding box center [468, 305] width 52 height 9
click at [466, 303] on span "-3 268,88 €" at bounding box center [468, 305] width 52 height 9
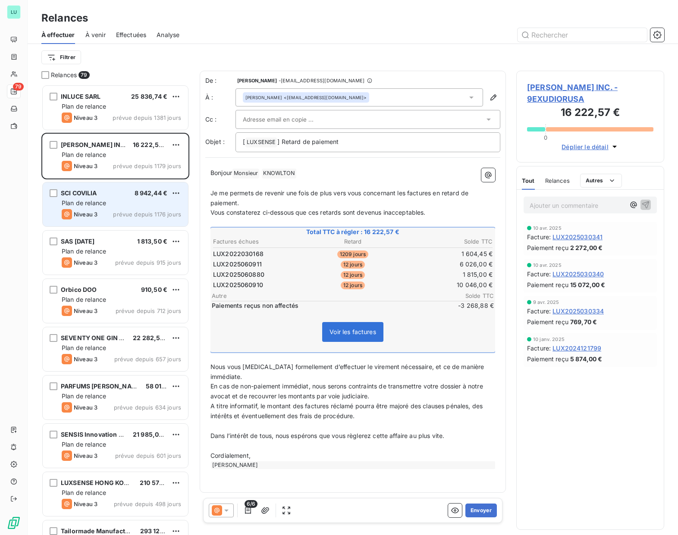
click at [99, 189] on div "SCI COVILIA 8 942,44 €" at bounding box center [121, 193] width 119 height 8
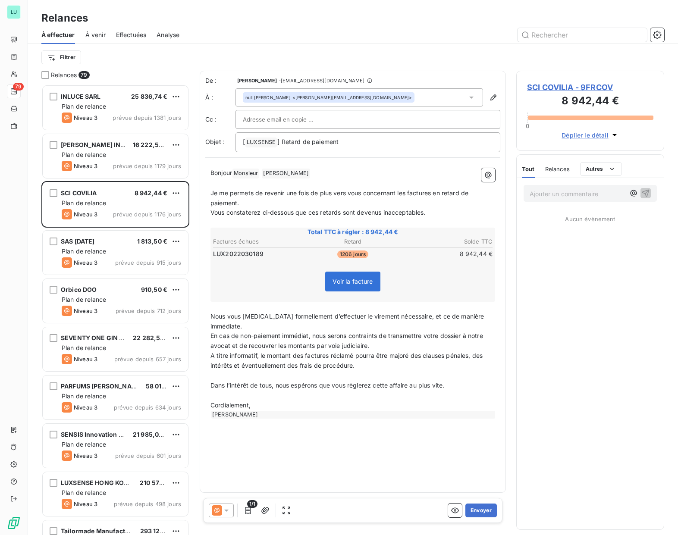
click at [258, 253] on span "LUX2022030189" at bounding box center [238, 254] width 50 height 9
click at [350, 257] on span "1206 jours" at bounding box center [352, 255] width 31 height 8
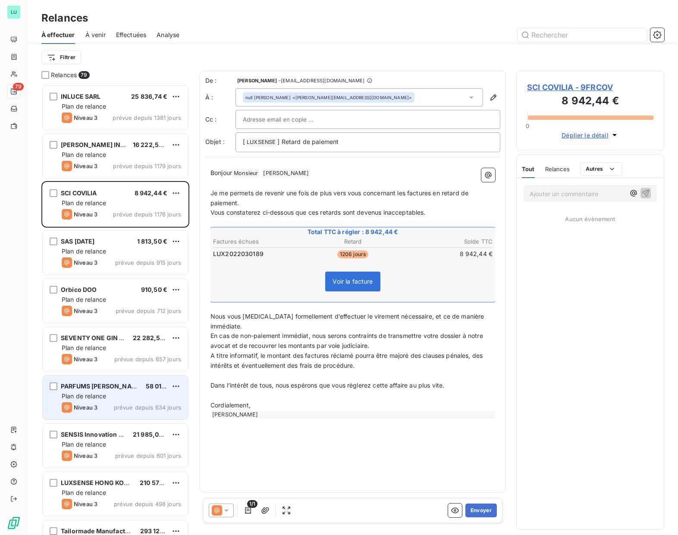
click at [91, 408] on span "Niveau 3" at bounding box center [86, 407] width 24 height 7
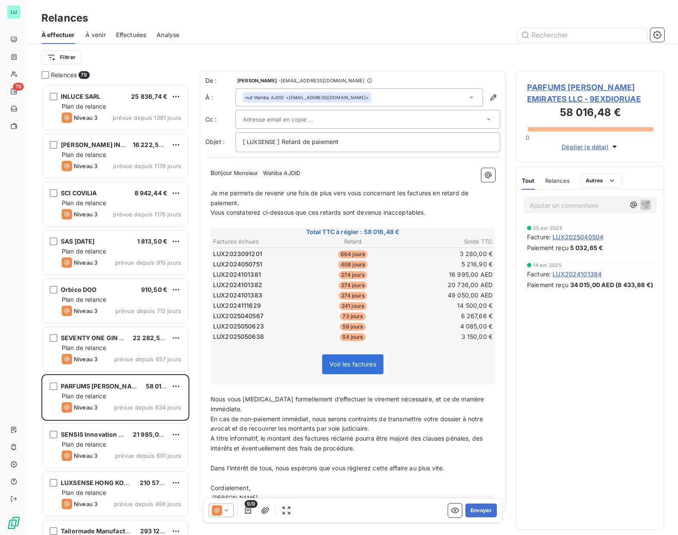
click at [342, 278] on span "274 jours" at bounding box center [353, 275] width 28 height 8
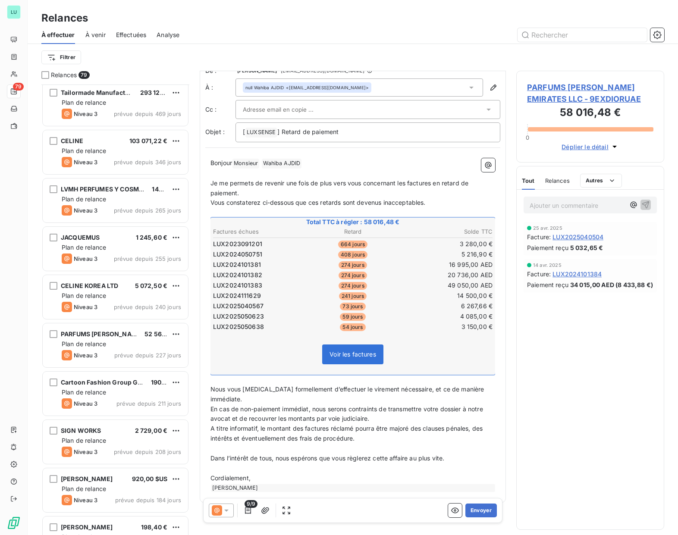
scroll to position [518, 0]
